Goal: Transaction & Acquisition: Download file/media

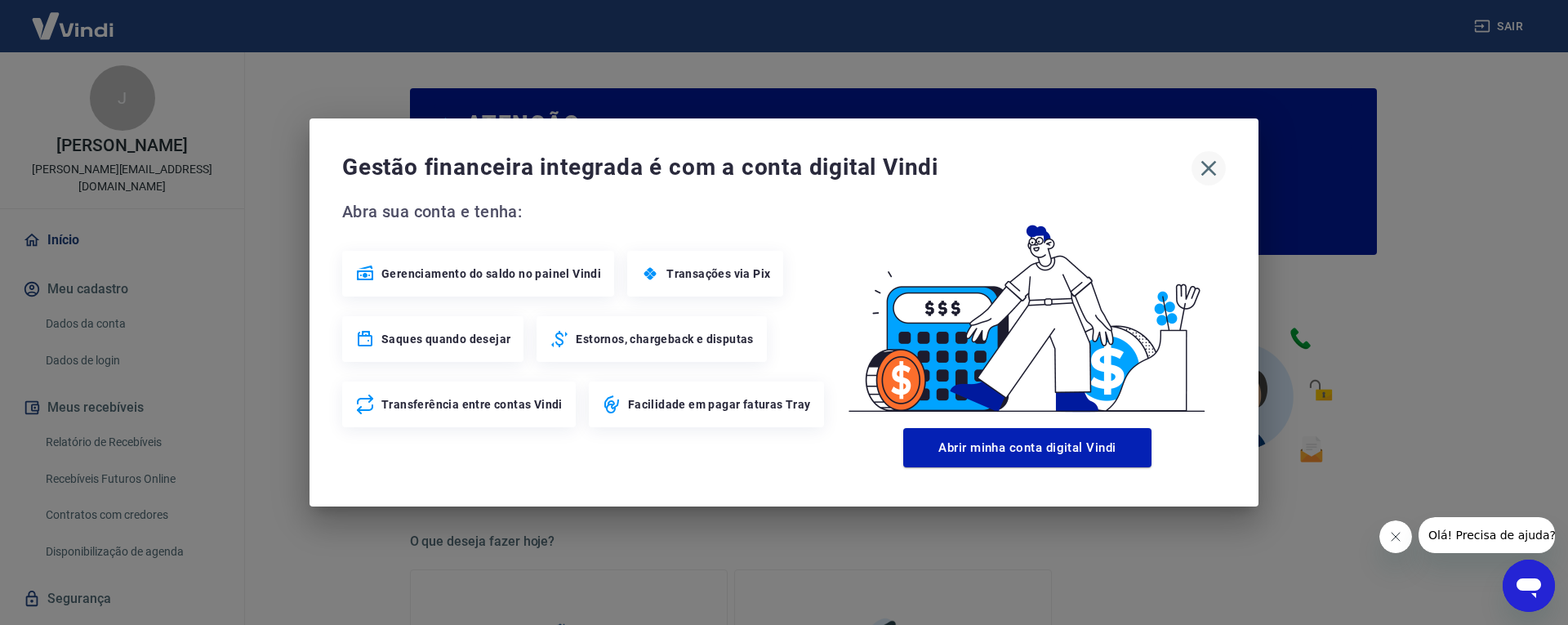
click at [1211, 166] on icon "button" at bounding box center [1210, 169] width 15 height 15
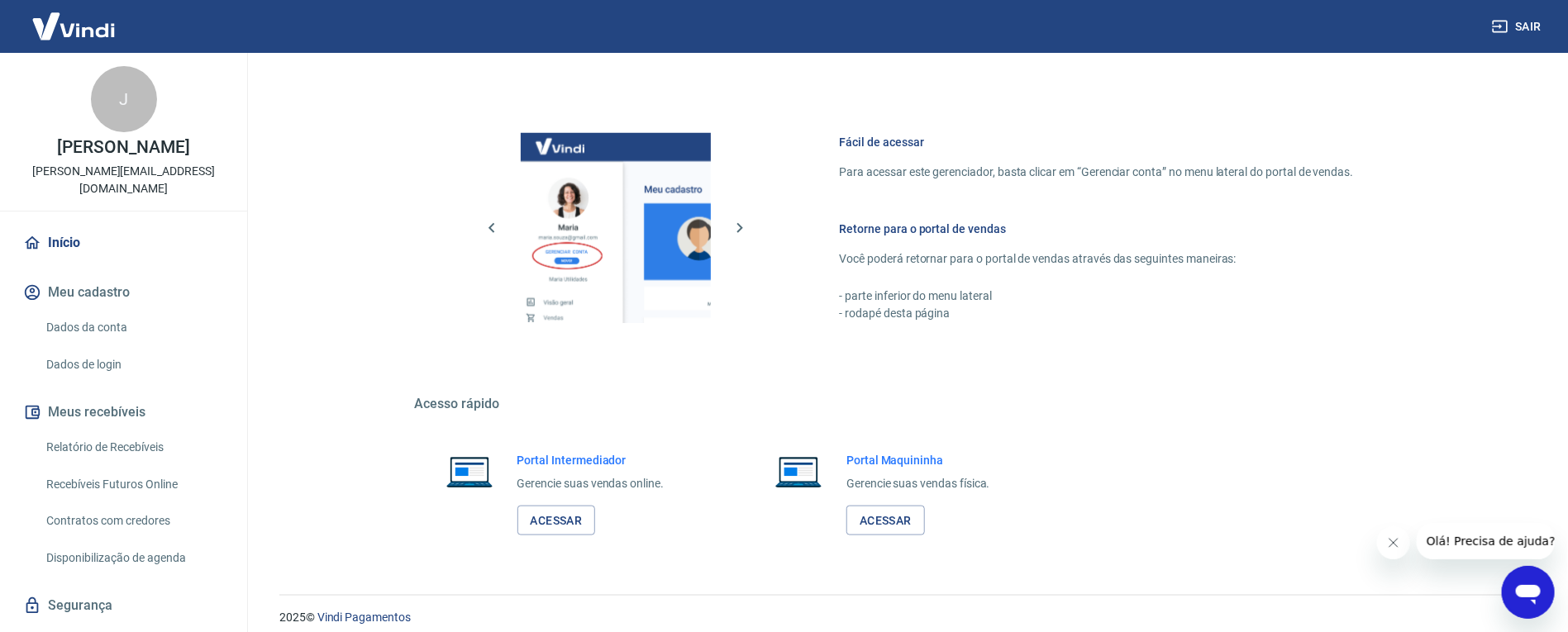
scroll to position [829, 0]
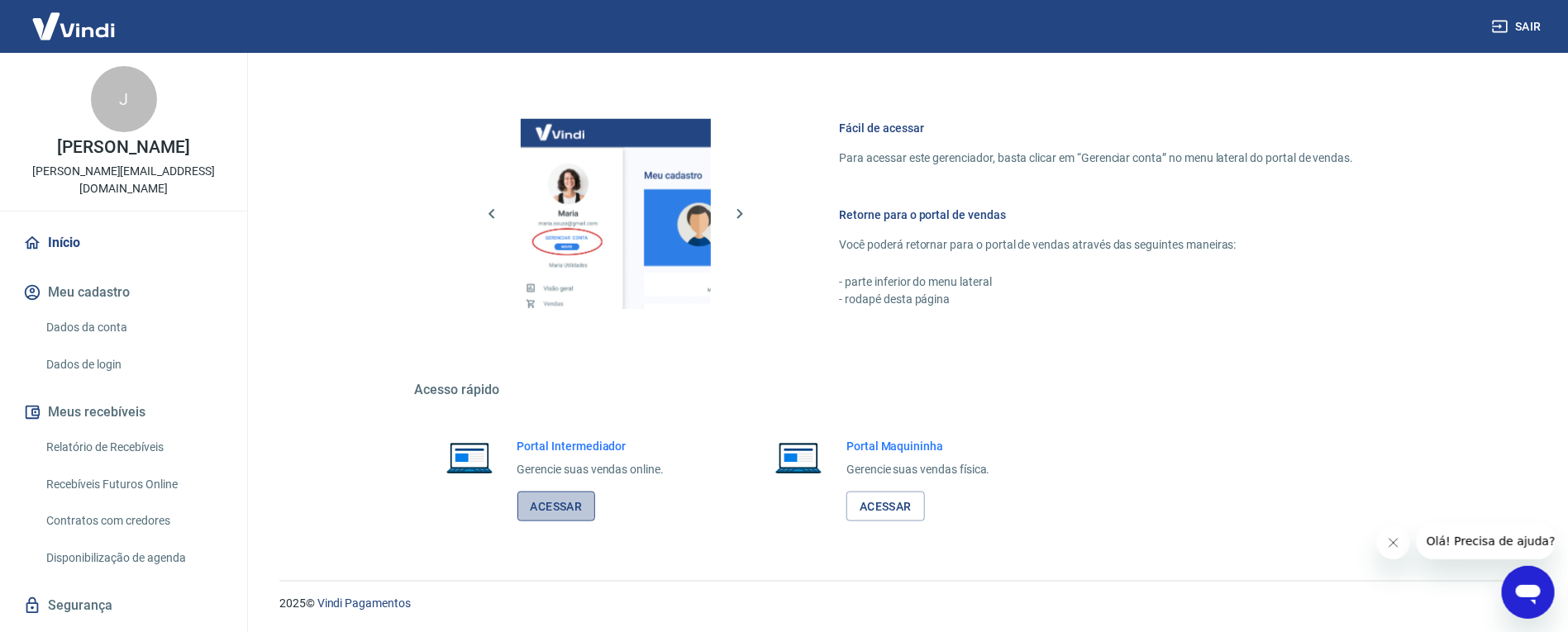
click at [562, 505] on link "Acessar" at bounding box center [556, 506] width 79 height 30
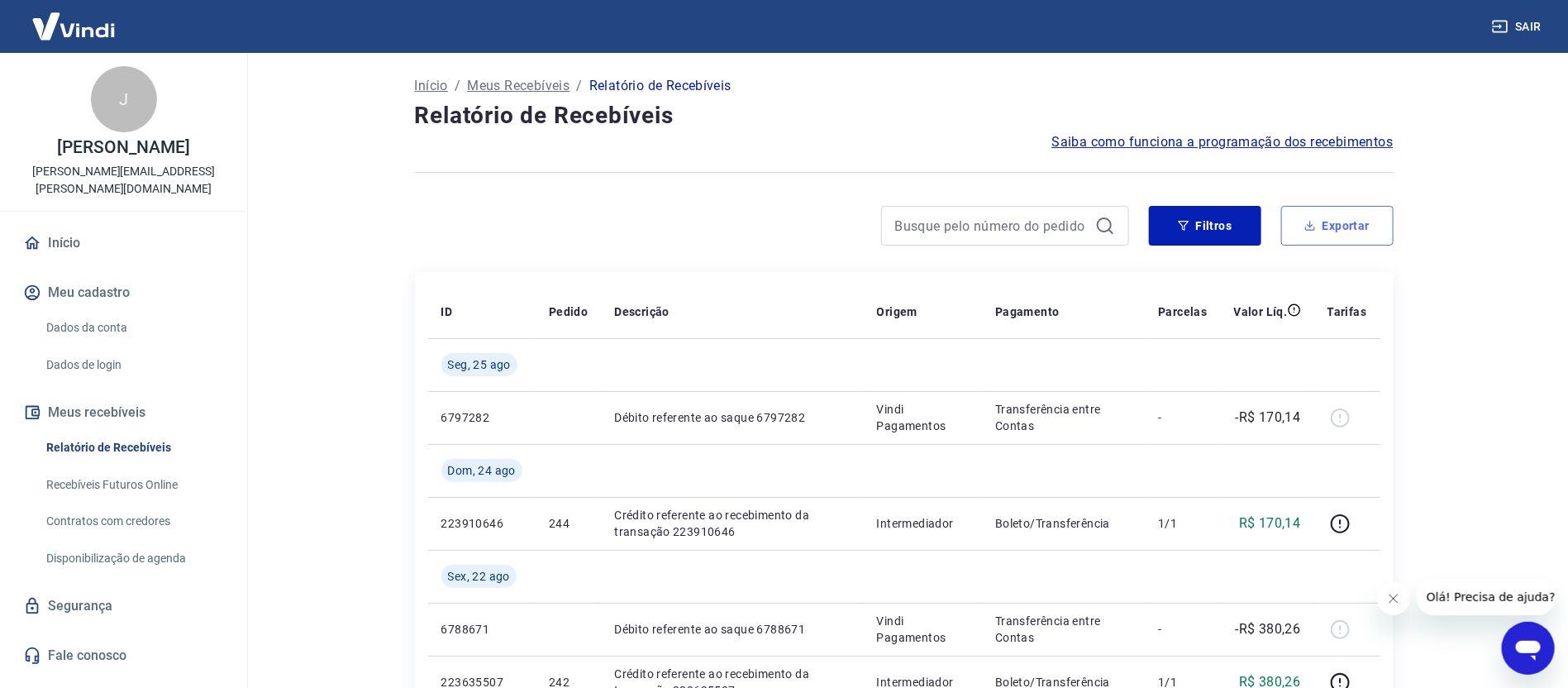
click at [1350, 226] on button "Exportar" at bounding box center [1337, 225] width 112 height 40
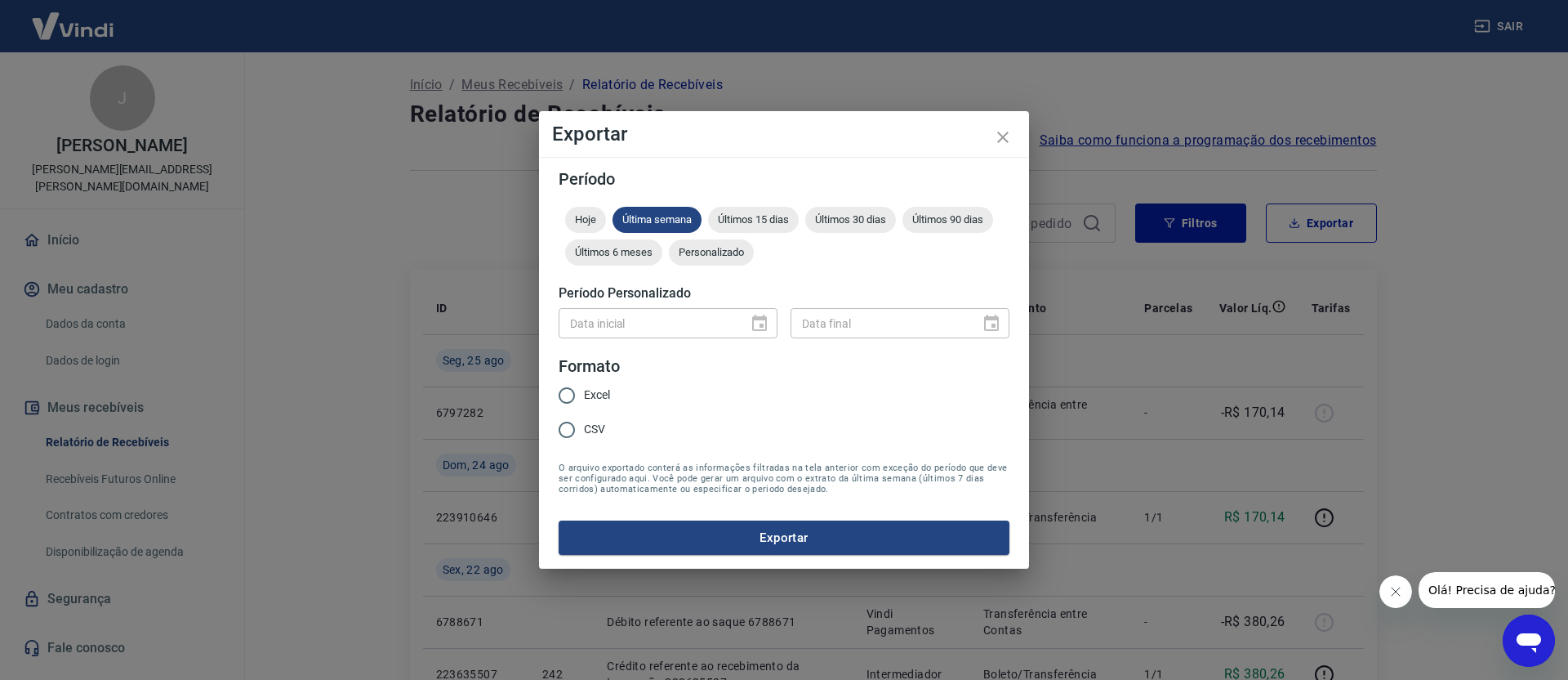
click at [567, 395] on input "Excel" at bounding box center [567, 396] width 35 height 35
radio input "true"
click at [762, 223] on span "Últimos 15 dias" at bounding box center [753, 219] width 91 height 13
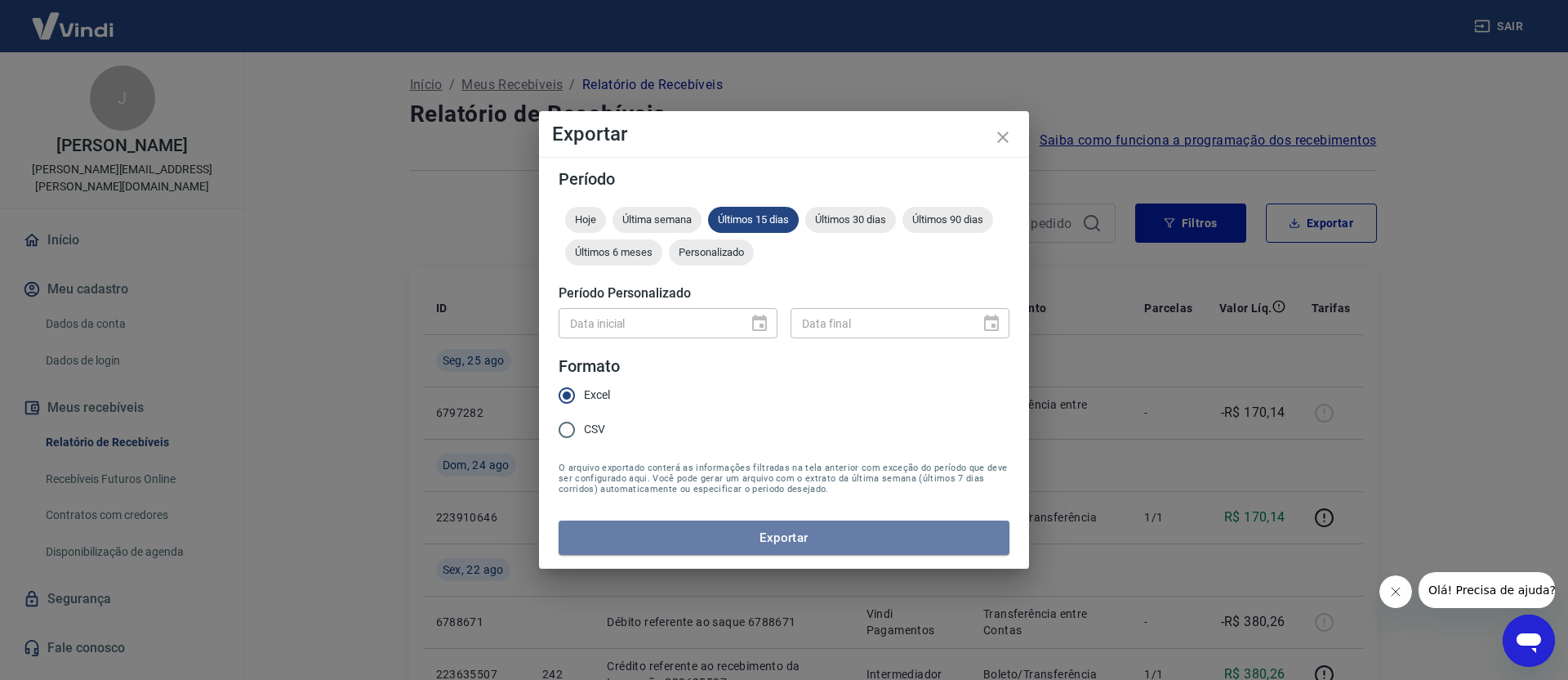
click at [793, 536] on button "Exportar" at bounding box center [784, 537] width 451 height 35
